Goal: Navigation & Orientation: Find specific page/section

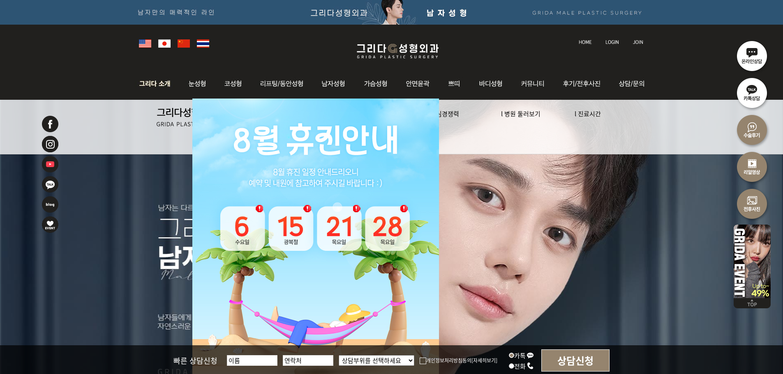
click at [154, 81] on img at bounding box center [157, 84] width 44 height 32
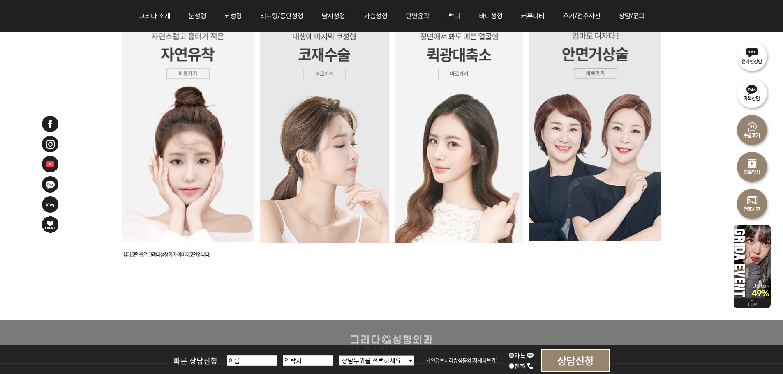
scroll to position [2038, 0]
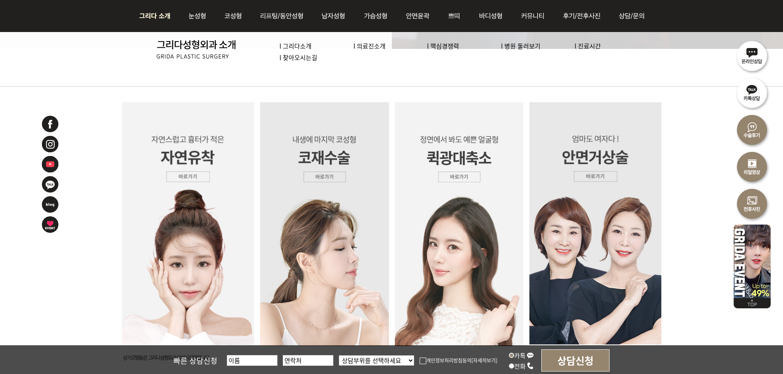
click at [519, 48] on link "l 병원 둘러보기" at bounding box center [520, 46] width 39 height 9
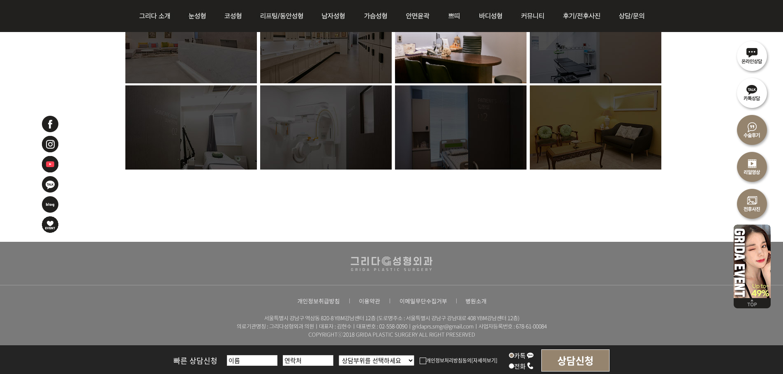
scroll to position [706, 0]
